Goal: Task Accomplishment & Management: Use online tool/utility

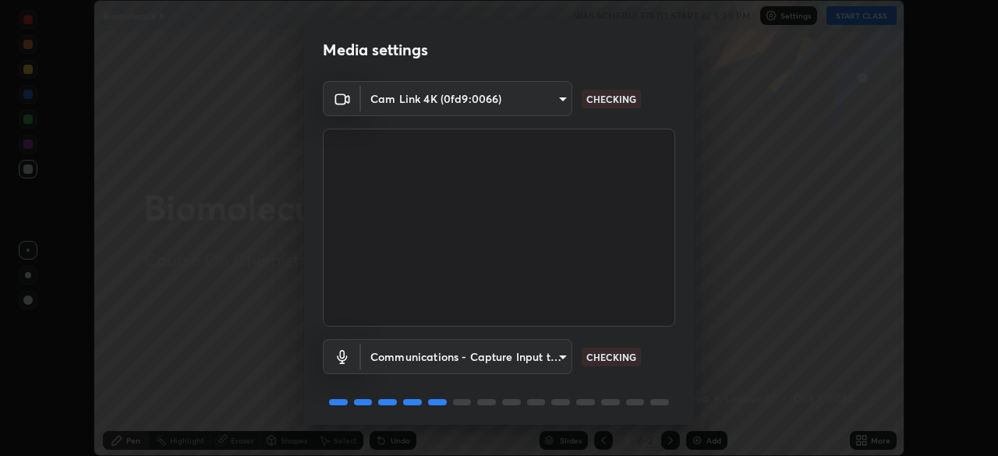
scroll to position [55, 0]
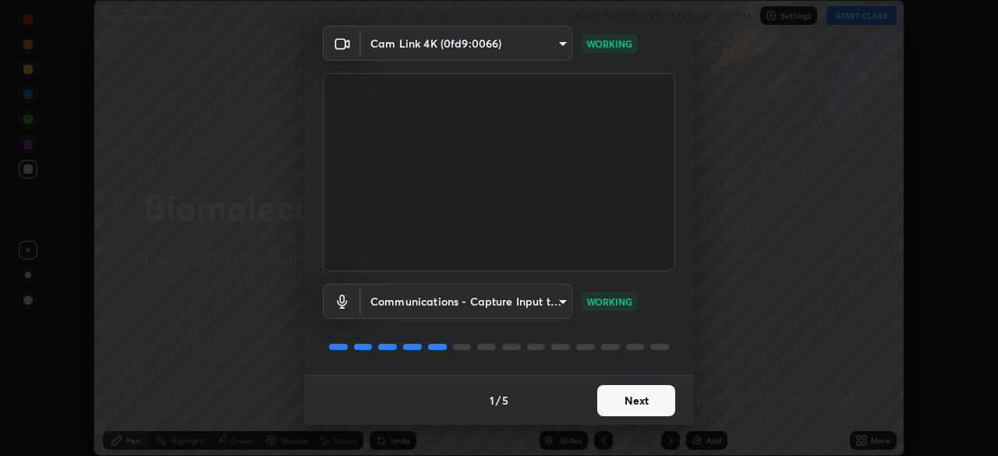
click at [650, 406] on button "Next" at bounding box center [636, 400] width 78 height 31
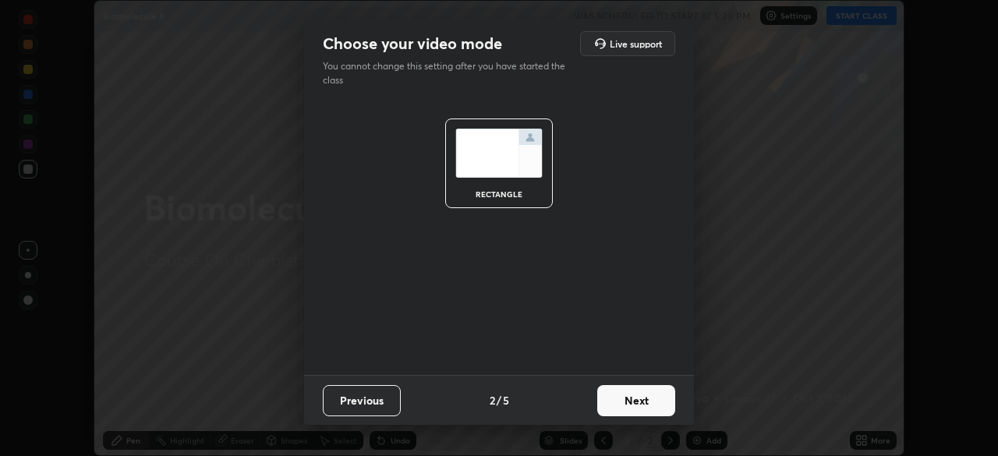
click at [650, 411] on button "Next" at bounding box center [636, 400] width 78 height 31
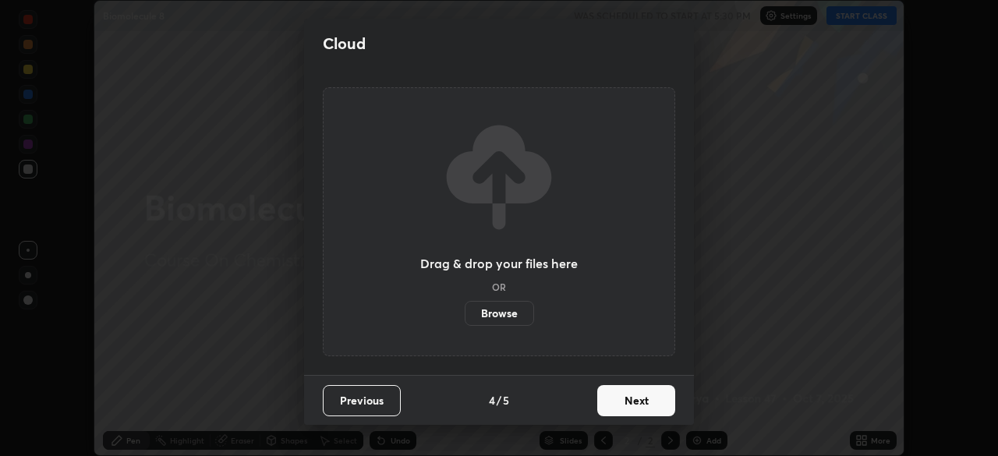
click at [648, 416] on button "Next" at bounding box center [636, 400] width 78 height 31
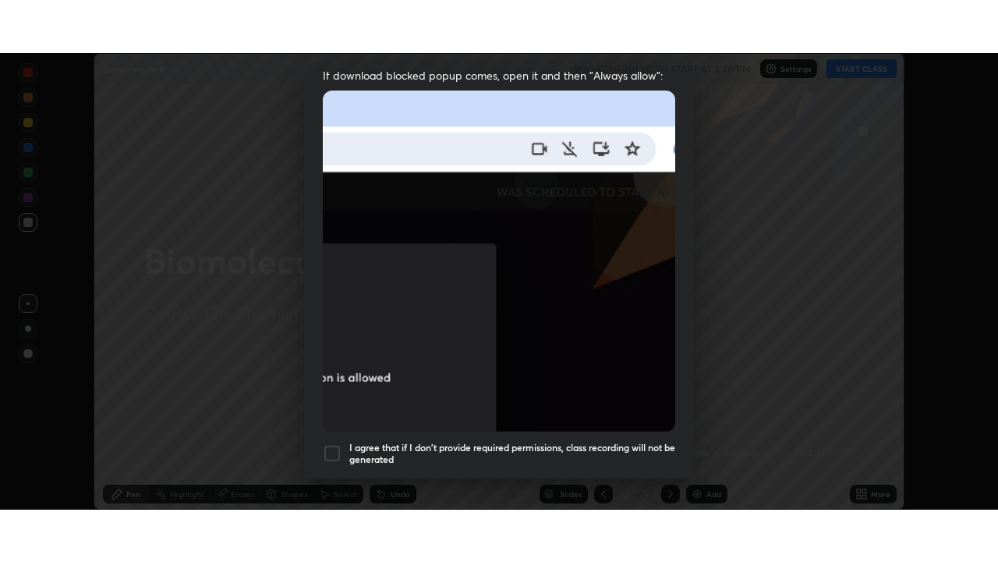
scroll to position [374, 0]
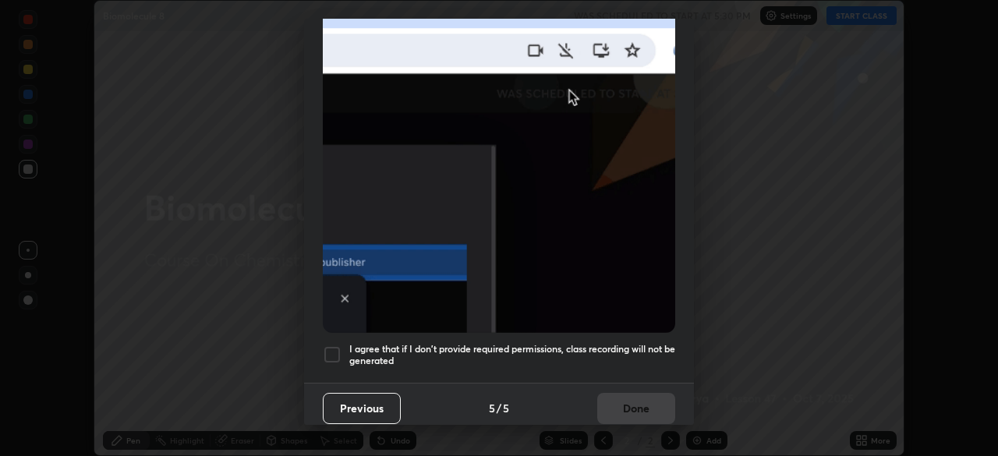
click at [332, 350] on div at bounding box center [332, 355] width 19 height 19
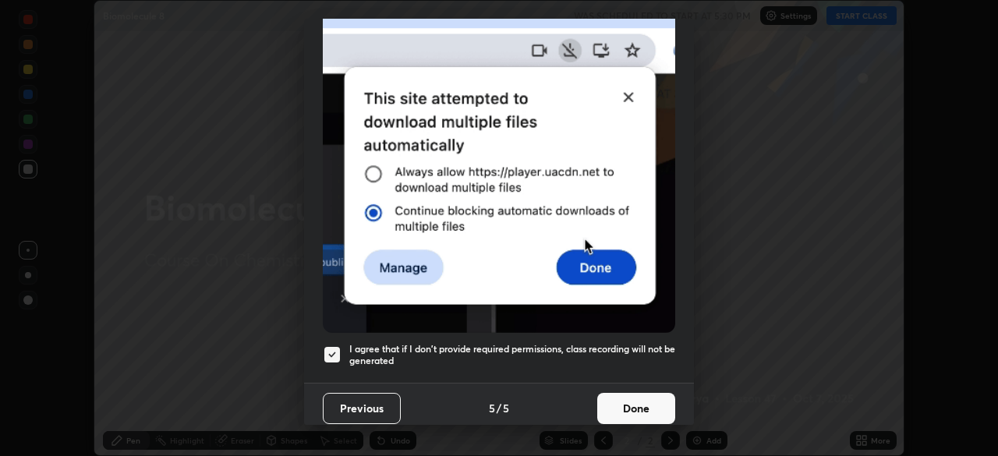
click at [649, 409] on button "Done" at bounding box center [636, 408] width 78 height 31
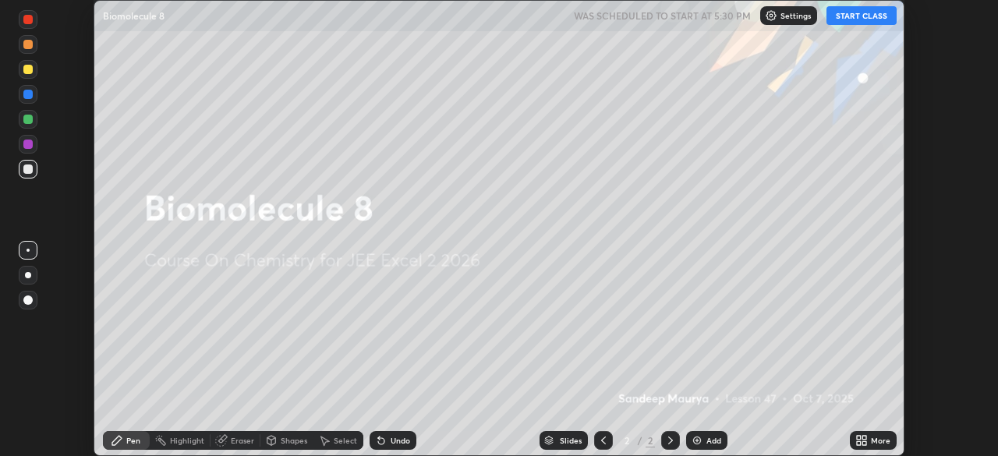
click at [880, 19] on button "START CLASS" at bounding box center [862, 15] width 70 height 19
click at [863, 442] on icon at bounding box center [865, 443] width 4 height 4
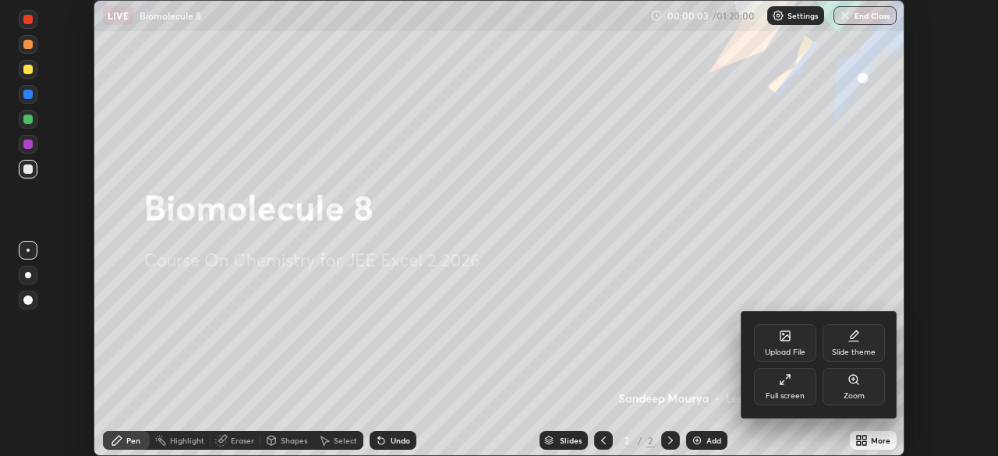
click at [793, 398] on div "Full screen" at bounding box center [785, 396] width 39 height 8
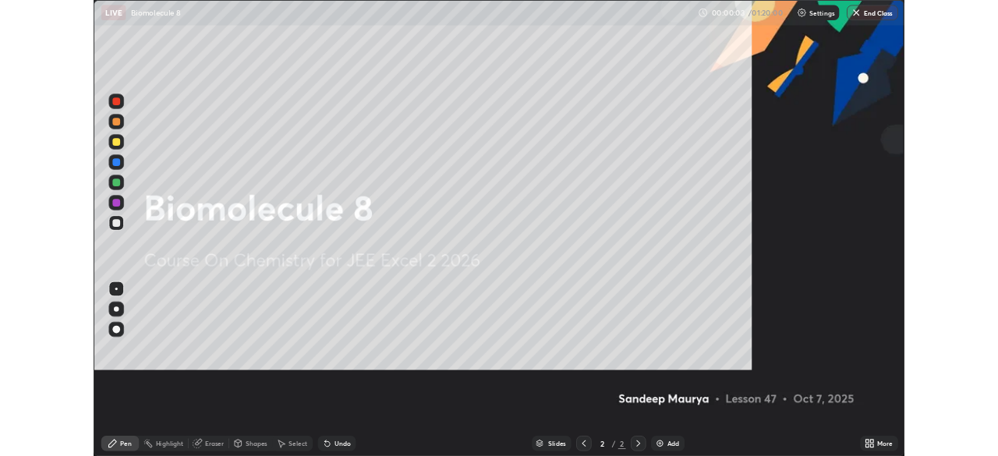
scroll to position [562, 998]
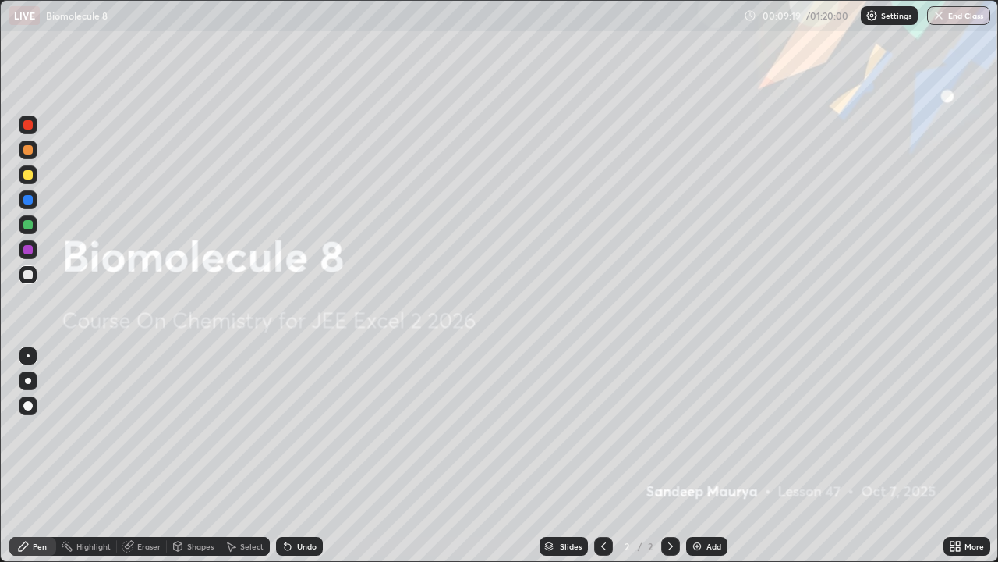
click at [698, 455] on div "Slides 2 / 2 Add" at bounding box center [633, 545] width 621 height 31
click at [697, 455] on img at bounding box center [697, 546] width 12 height 12
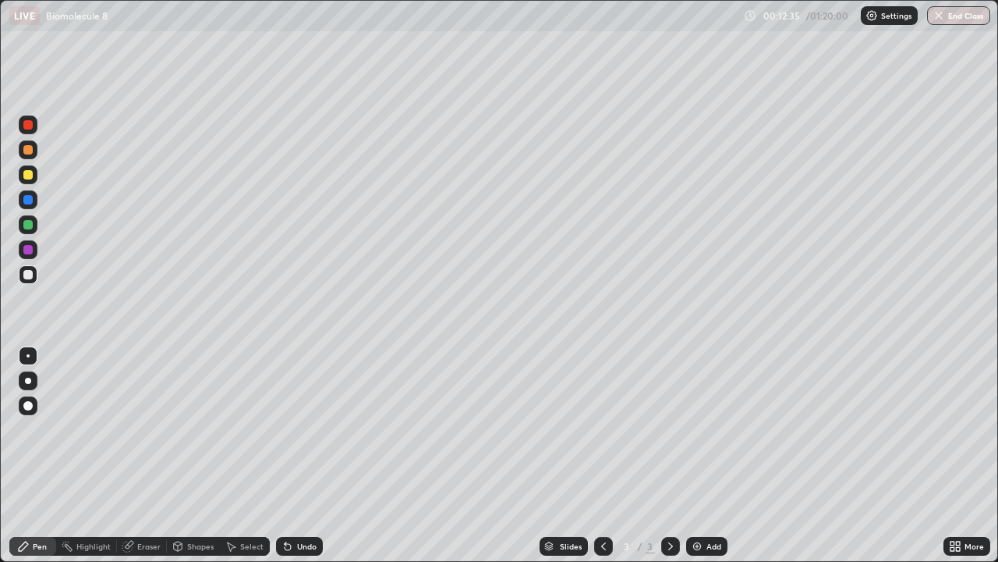
click at [28, 171] on div at bounding box center [27, 174] width 9 height 9
click at [700, 455] on div "Add" at bounding box center [706, 546] width 41 height 19
click at [597, 455] on icon at bounding box center [603, 546] width 12 height 12
click at [148, 455] on div "Eraser" at bounding box center [148, 546] width 23 height 8
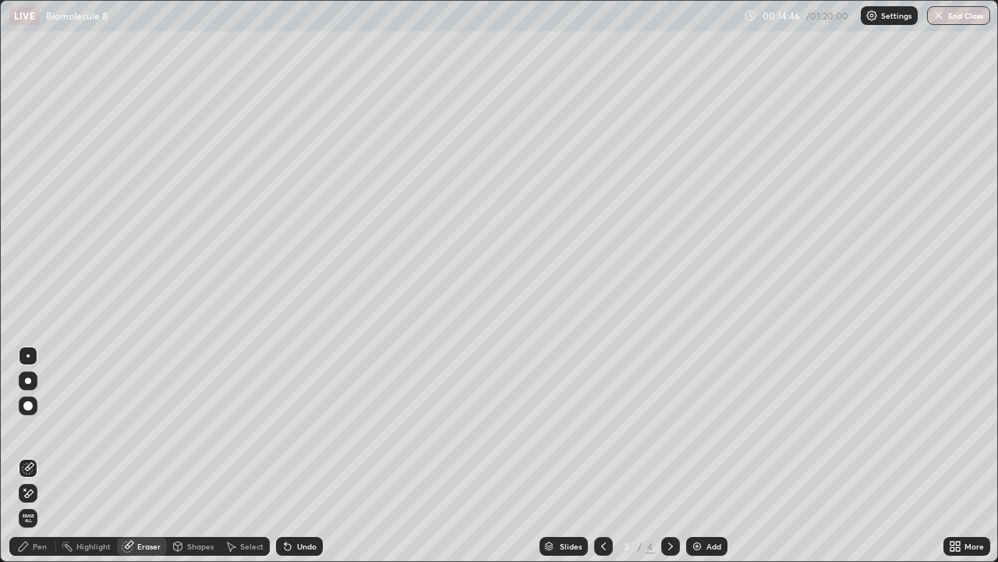
click at [32, 455] on div "Pen" at bounding box center [32, 546] width 47 height 19
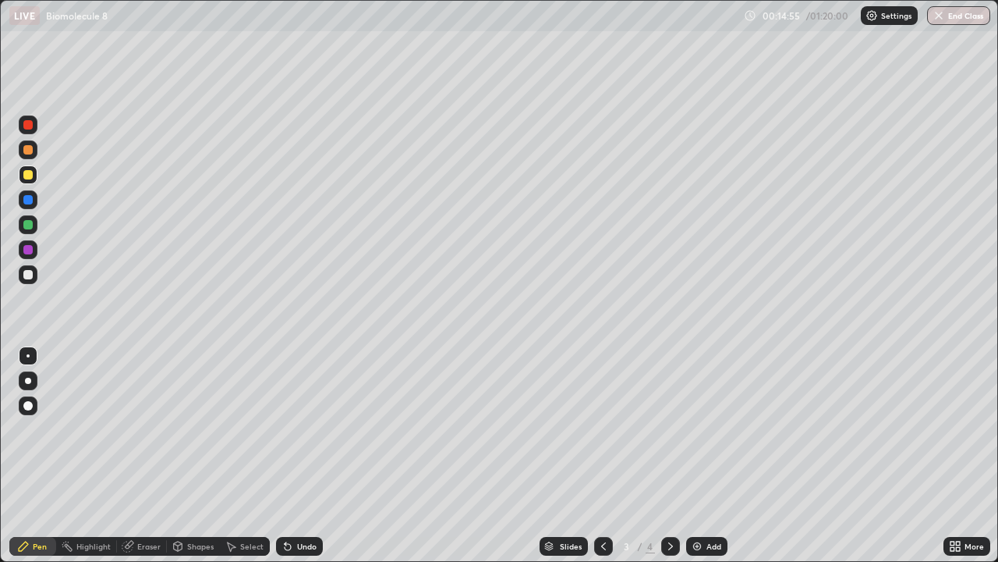
click at [657, 455] on div "3 / 4" at bounding box center [637, 545] width 86 height 31
click at [666, 455] on icon at bounding box center [670, 546] width 12 height 12
click at [297, 455] on div "Undo" at bounding box center [306, 546] width 19 height 8
click at [295, 455] on div "Undo" at bounding box center [299, 546] width 47 height 19
click at [297, 455] on div "Undo" at bounding box center [306, 546] width 19 height 8
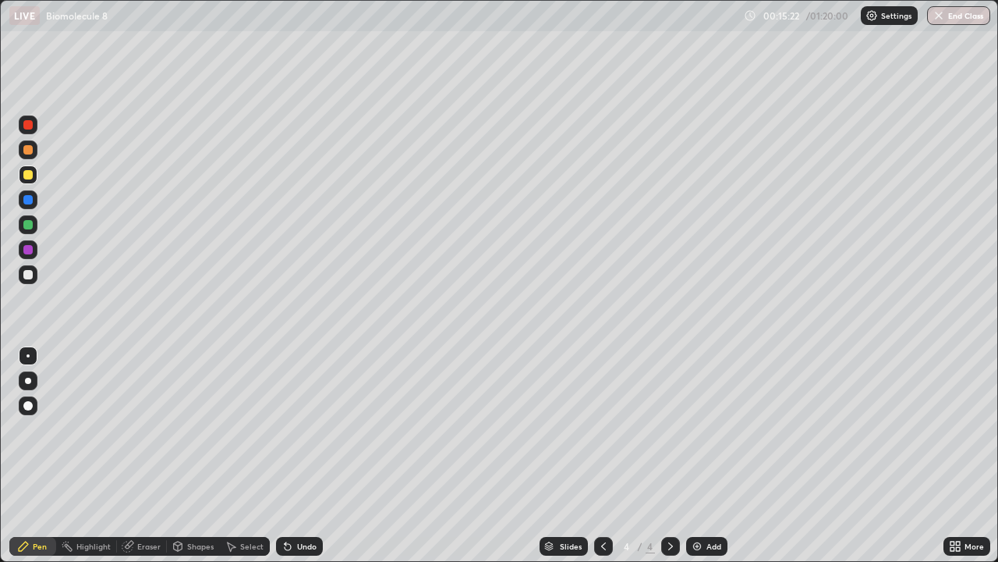
click at [297, 455] on div "Undo" at bounding box center [299, 546] width 47 height 19
click at [602, 455] on icon at bounding box center [603, 546] width 12 height 12
click at [667, 455] on icon at bounding box center [670, 546] width 12 height 12
click at [695, 455] on img at bounding box center [697, 546] width 12 height 12
click at [22, 271] on div at bounding box center [28, 274] width 19 height 19
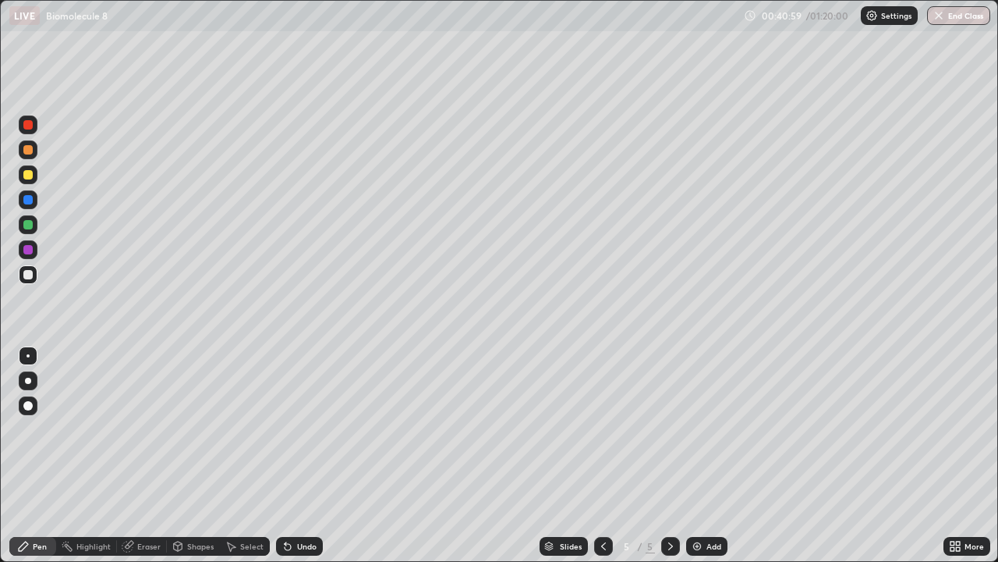
click at [297, 455] on div "Undo" at bounding box center [306, 546] width 19 height 8
click at [150, 455] on div "Eraser" at bounding box center [148, 546] width 23 height 8
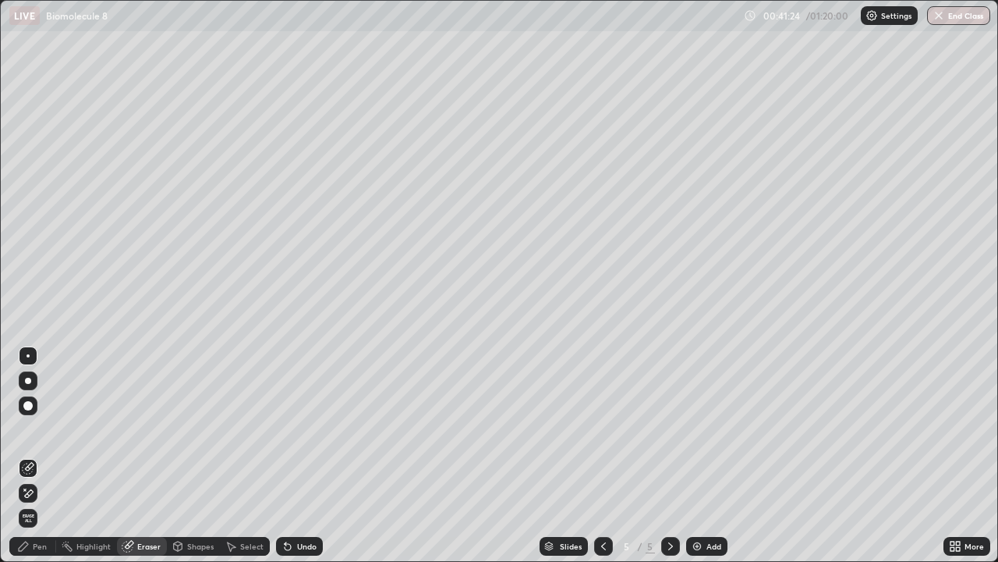
click at [39, 455] on div "Pen" at bounding box center [40, 546] width 14 height 8
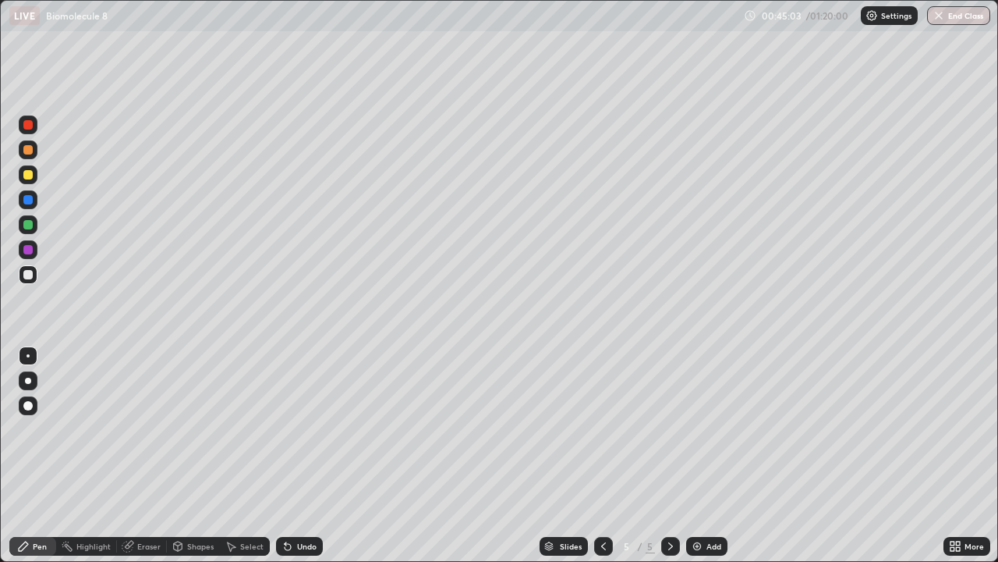
click at [696, 455] on img at bounding box center [697, 546] width 12 height 12
click at [692, 455] on img at bounding box center [697, 546] width 12 height 12
click at [32, 147] on div at bounding box center [27, 149] width 9 height 9
click at [32, 172] on div at bounding box center [27, 174] width 9 height 9
click at [289, 455] on icon at bounding box center [288, 546] width 12 height 12
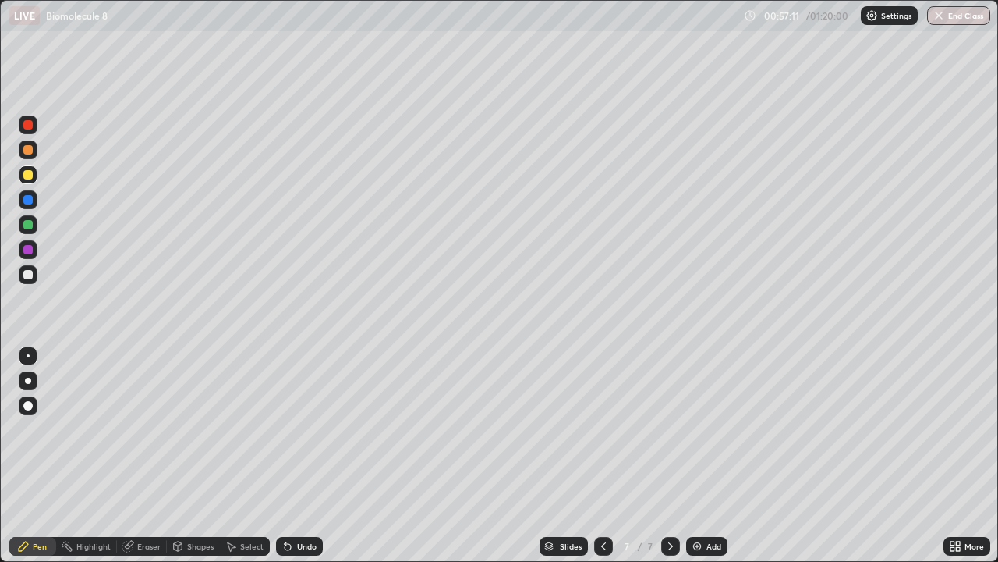
click at [29, 275] on div at bounding box center [27, 274] width 9 height 9
click at [35, 227] on div at bounding box center [28, 224] width 19 height 19
click at [696, 455] on img at bounding box center [697, 546] width 12 height 12
click at [285, 455] on icon at bounding box center [288, 547] width 6 height 6
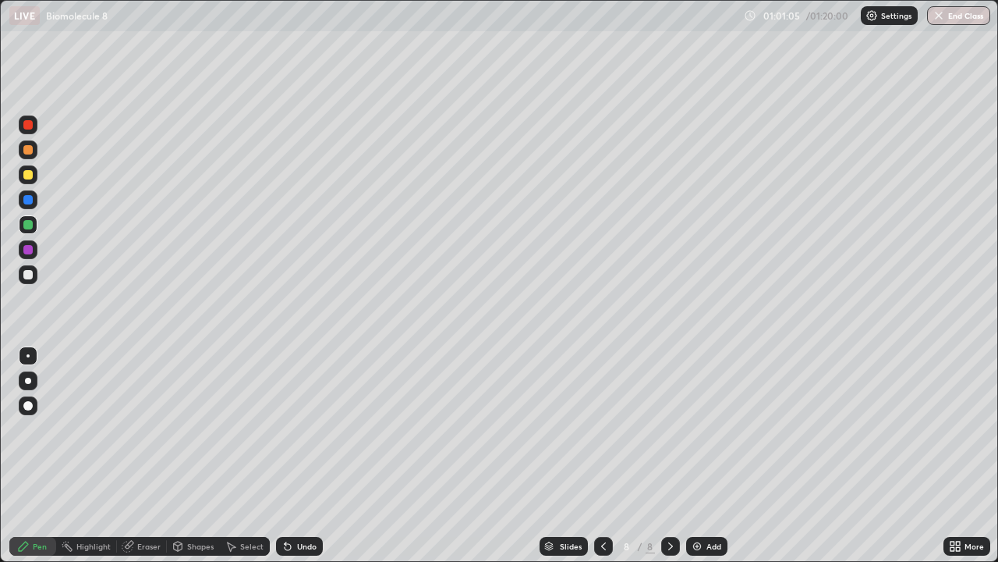
click at [285, 455] on icon at bounding box center [288, 547] width 6 height 6
click at [601, 455] on icon at bounding box center [603, 546] width 12 height 12
click at [602, 455] on icon at bounding box center [603, 546] width 12 height 12
click at [669, 455] on icon at bounding box center [670, 546] width 12 height 12
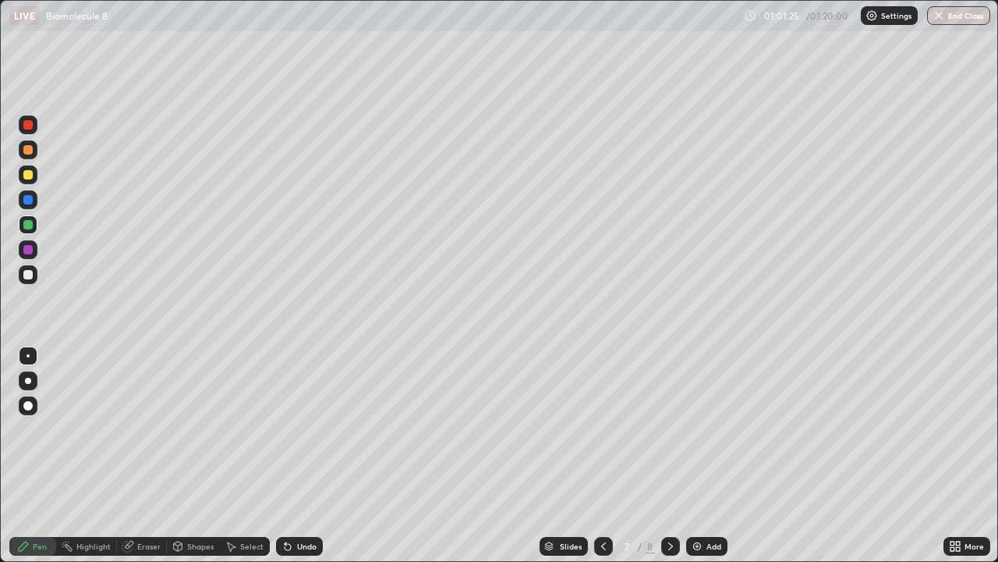
click at [670, 455] on icon at bounding box center [670, 546] width 12 height 12
click at [602, 455] on icon at bounding box center [603, 546] width 12 height 12
click at [670, 455] on icon at bounding box center [670, 546] width 5 height 8
click at [602, 455] on icon at bounding box center [603, 546] width 12 height 12
click at [670, 455] on icon at bounding box center [670, 546] width 12 height 12
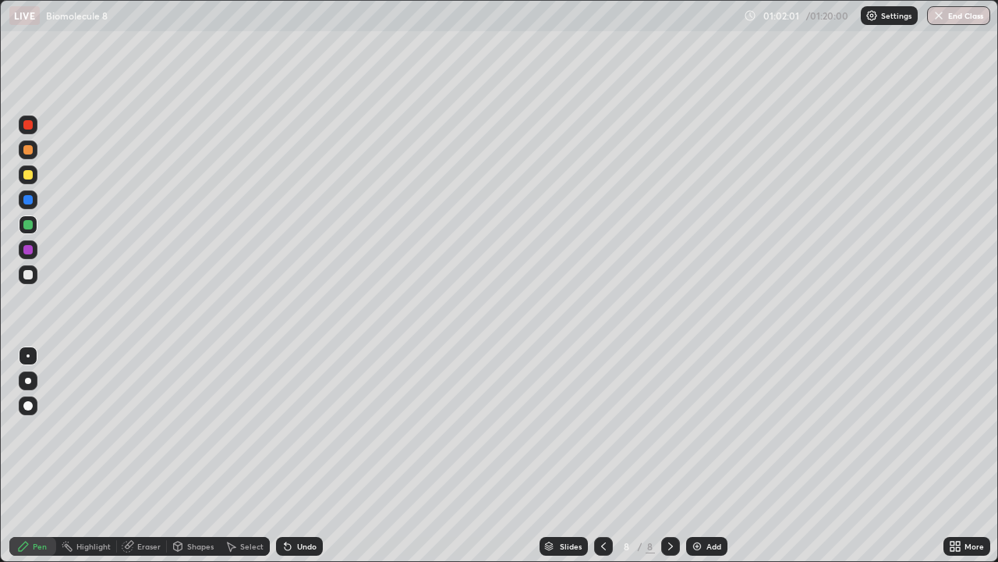
click at [661, 455] on div at bounding box center [670, 546] width 19 height 19
click at [601, 455] on icon at bounding box center [603, 546] width 5 height 8
click at [668, 455] on icon at bounding box center [670, 546] width 5 height 8
click at [948, 19] on button "End Class" at bounding box center [958, 15] width 63 height 19
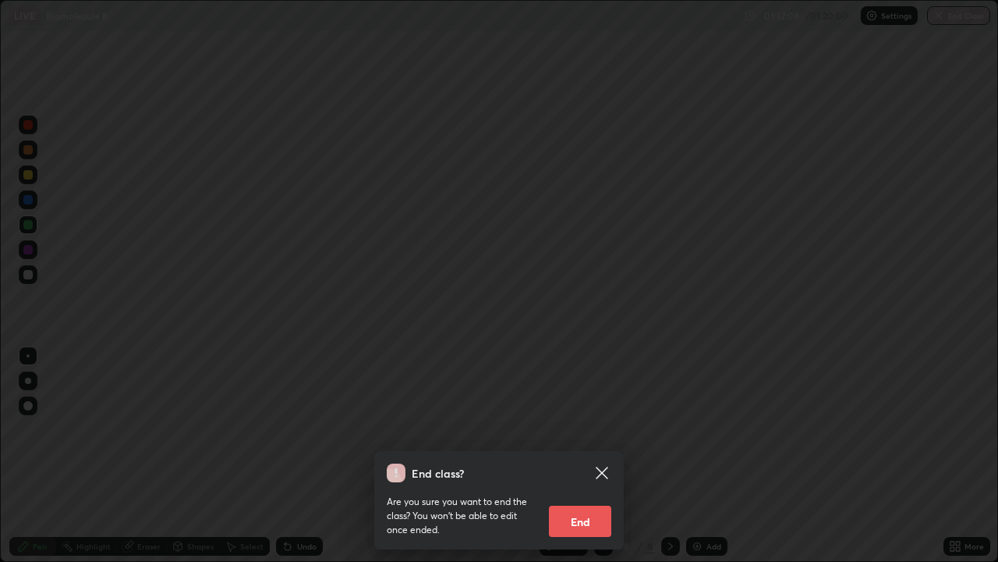
click at [568, 455] on button "End" at bounding box center [580, 520] width 62 height 31
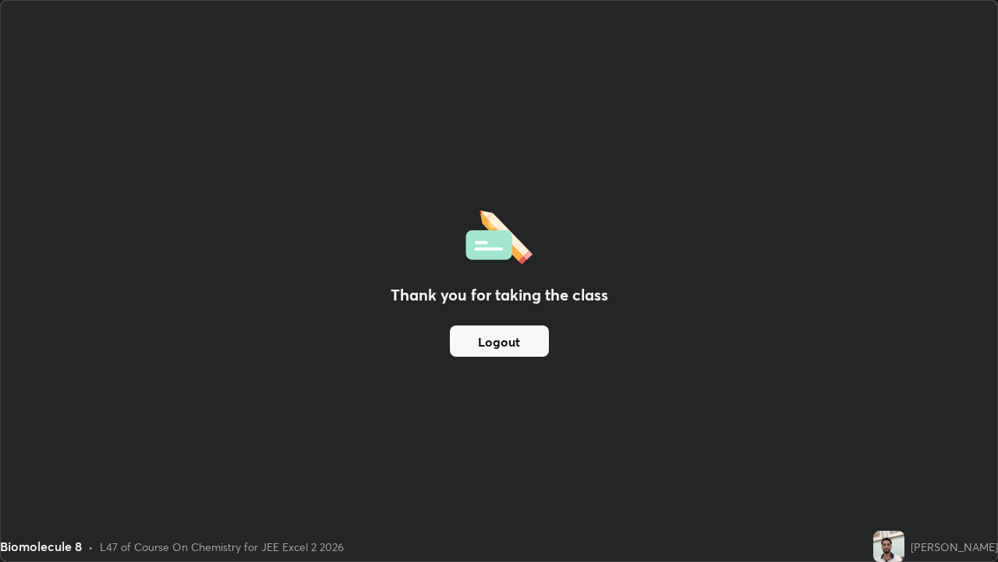
click at [473, 342] on button "Logout" at bounding box center [499, 340] width 99 height 31
click at [512, 335] on button "Logout" at bounding box center [499, 340] width 99 height 31
click at [506, 336] on button "Logout" at bounding box center [499, 340] width 99 height 31
click at [569, 455] on div "Biomolecule 8 • L47 of Course On Chemistry for JEE Excel 2 2026" at bounding box center [433, 545] width 867 height 31
click at [543, 455] on div "Biomolecule 8 • L47 of Course On Chemistry for JEE Excel 2 2026" at bounding box center [433, 545] width 867 height 31
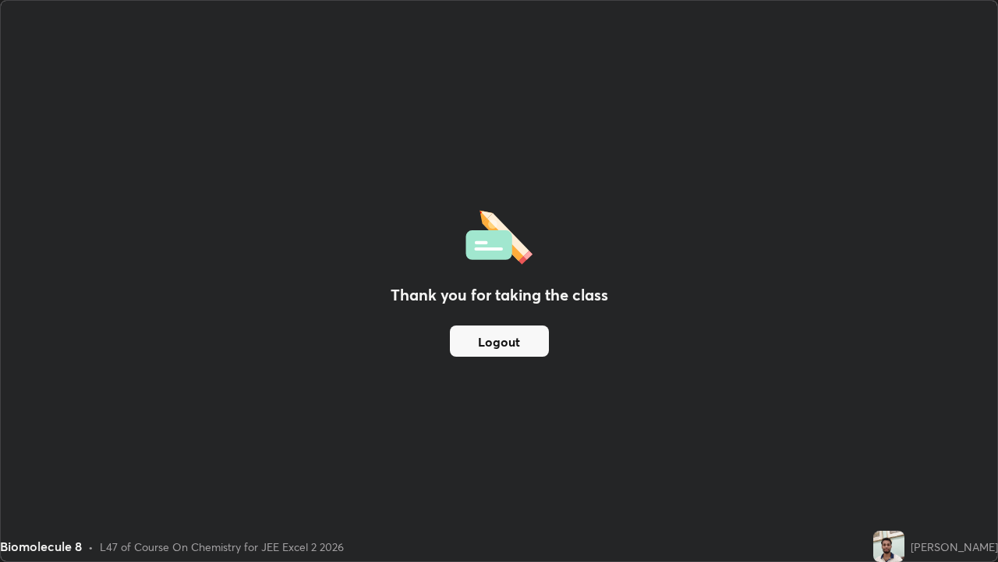
click at [500, 342] on button "Logout" at bounding box center [499, 340] width 99 height 31
click at [496, 333] on button "Logout" at bounding box center [499, 340] width 99 height 31
click at [491, 338] on button "Logout" at bounding box center [499, 340] width 99 height 31
click at [505, 345] on button "Logout" at bounding box center [499, 340] width 99 height 31
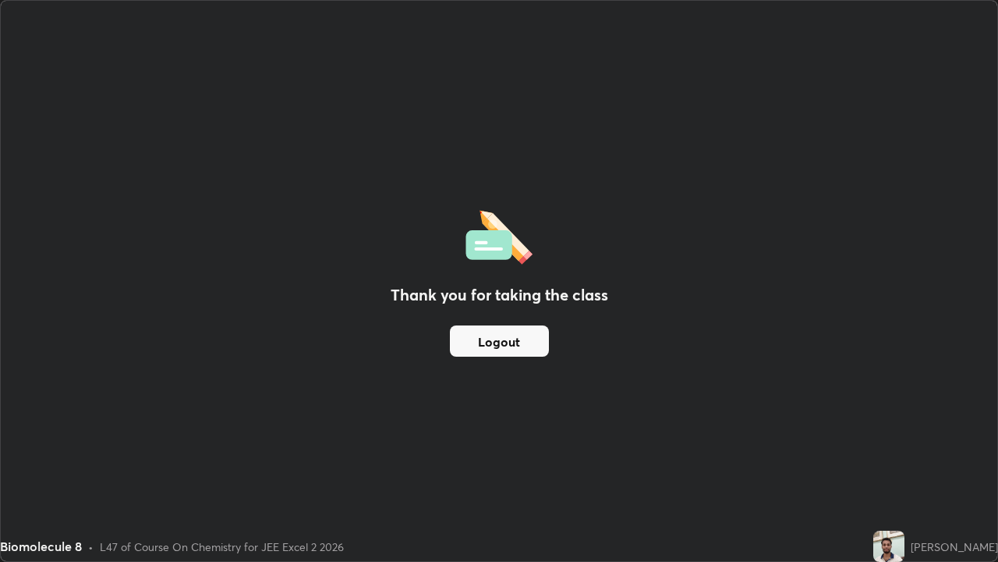
click at [516, 340] on button "Logout" at bounding box center [499, 340] width 99 height 31
click at [483, 335] on button "Logout" at bounding box center [499, 340] width 99 height 31
click at [522, 342] on button "Logout" at bounding box center [499, 340] width 99 height 31
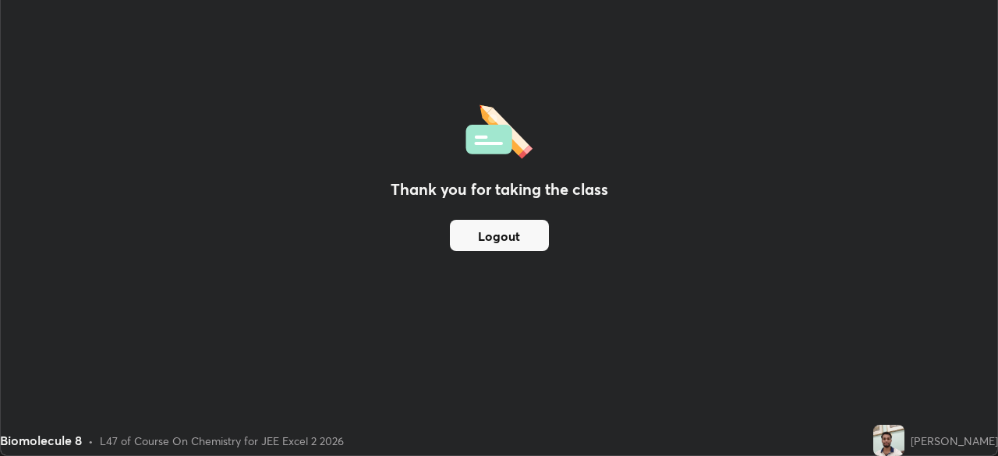
scroll to position [77537, 76995]
